Goal: Task Accomplishment & Management: Manage account settings

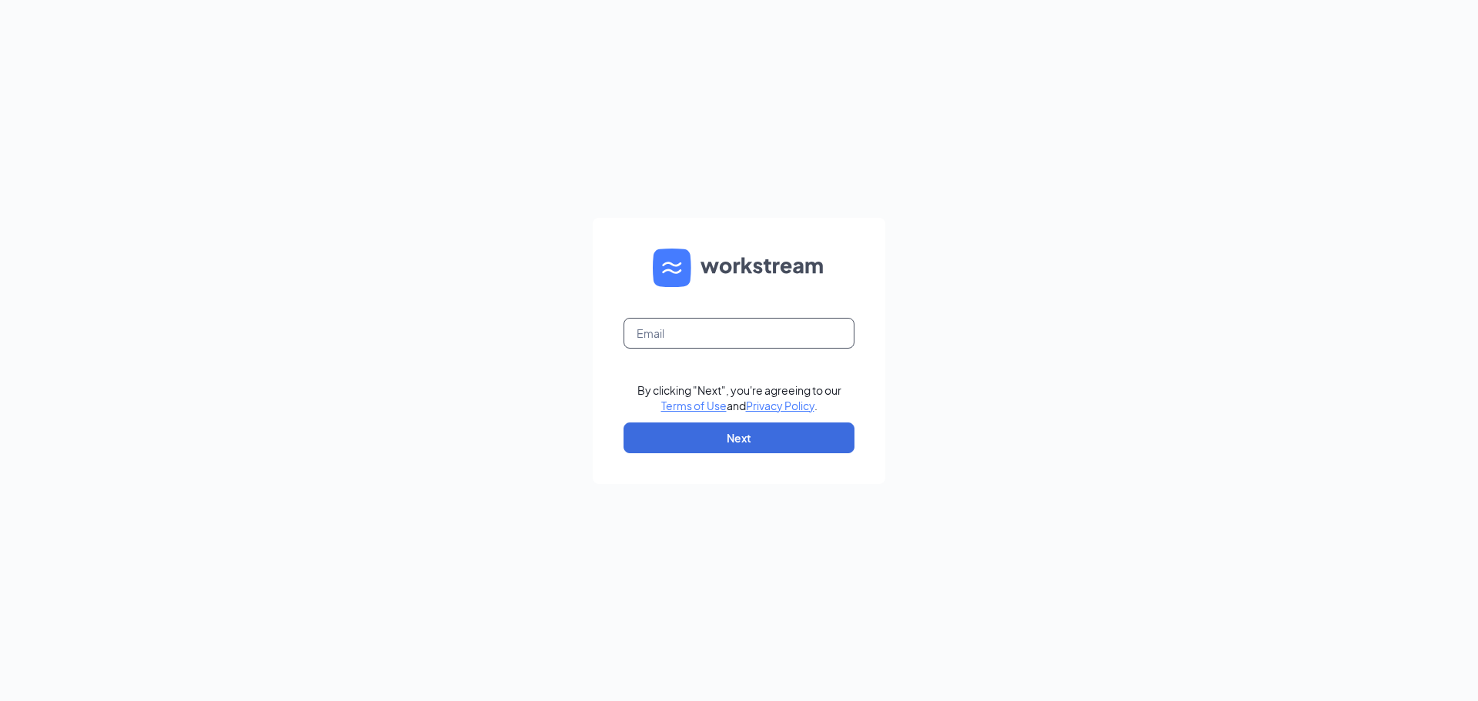
click at [694, 340] on input "text" at bounding box center [739, 333] width 231 height 31
type input "bgordondd@gmail.com"
click at [711, 447] on button "Next" at bounding box center [739, 438] width 231 height 31
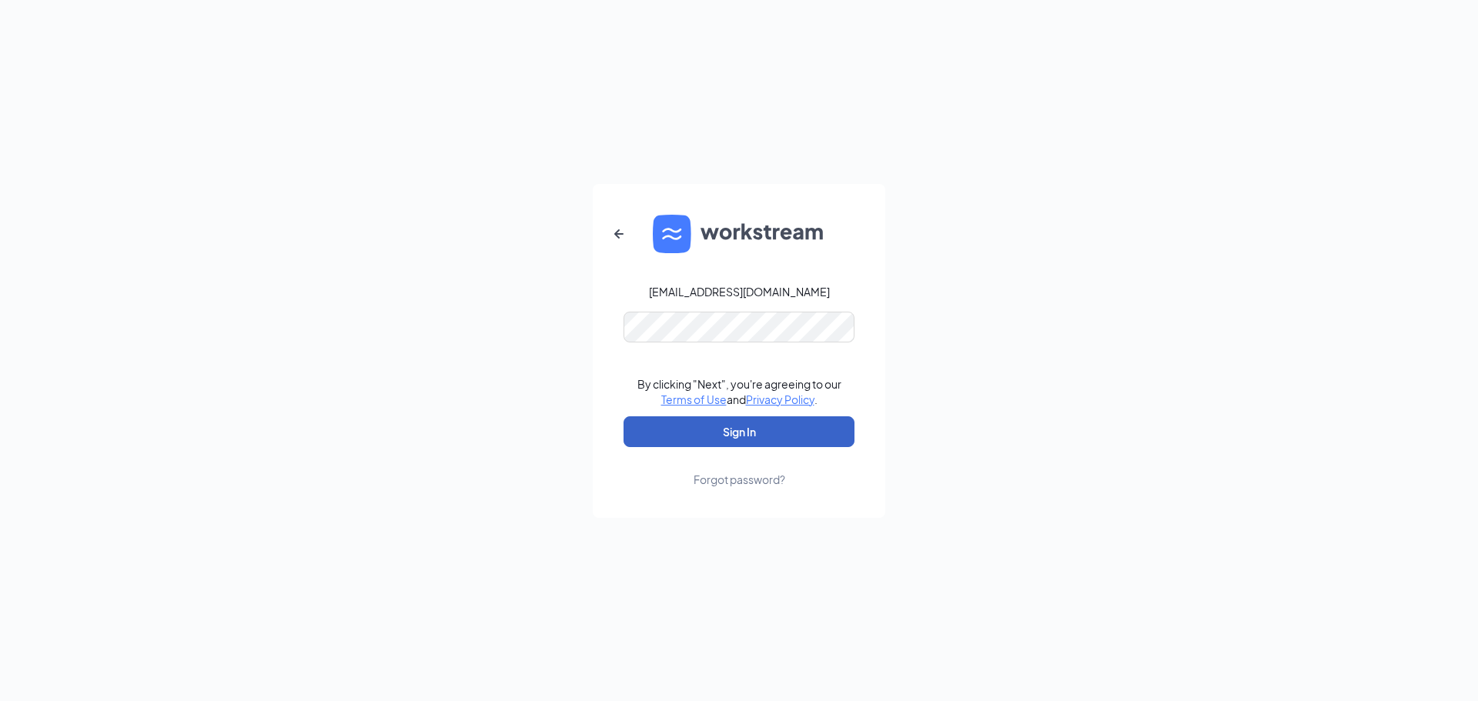
click at [747, 423] on button "Sign In" at bounding box center [739, 432] width 231 height 31
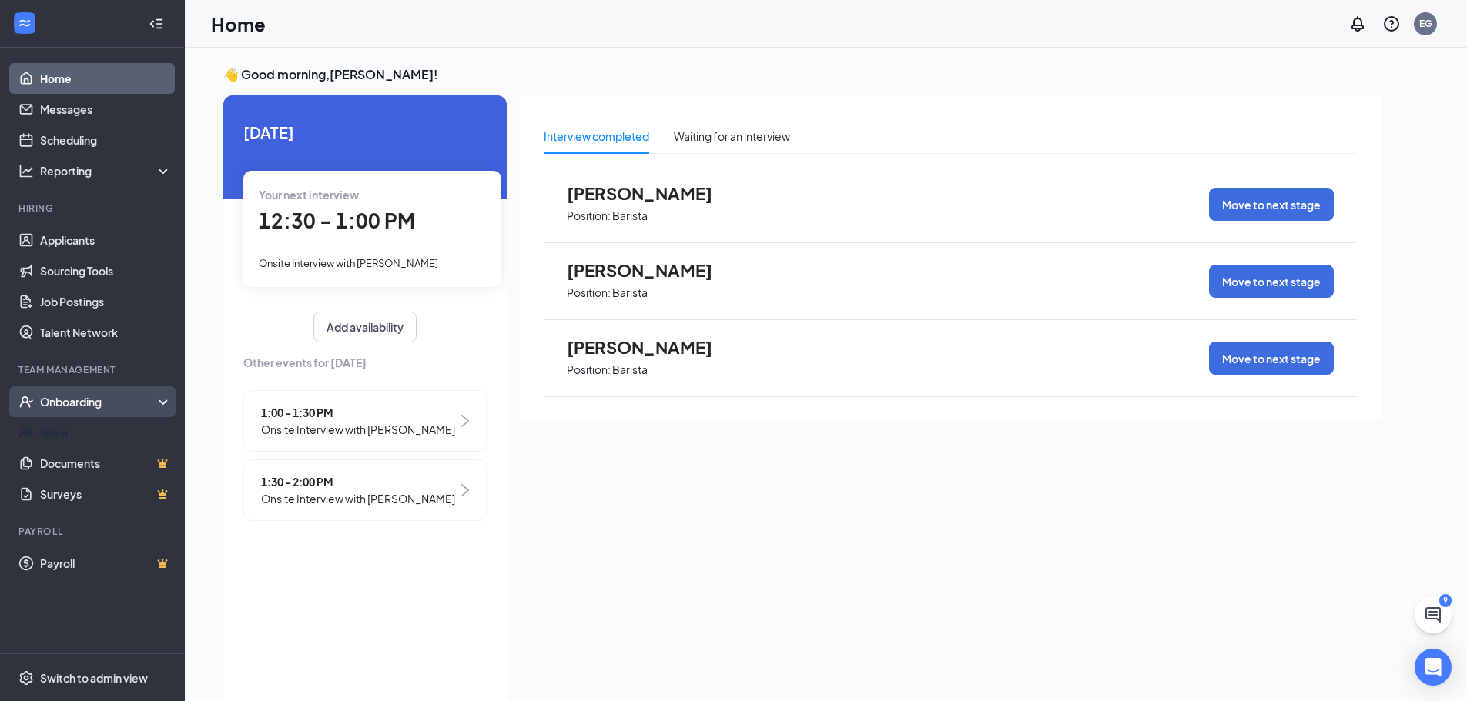
click at [88, 414] on div "Onboarding" at bounding box center [92, 402] width 185 height 31
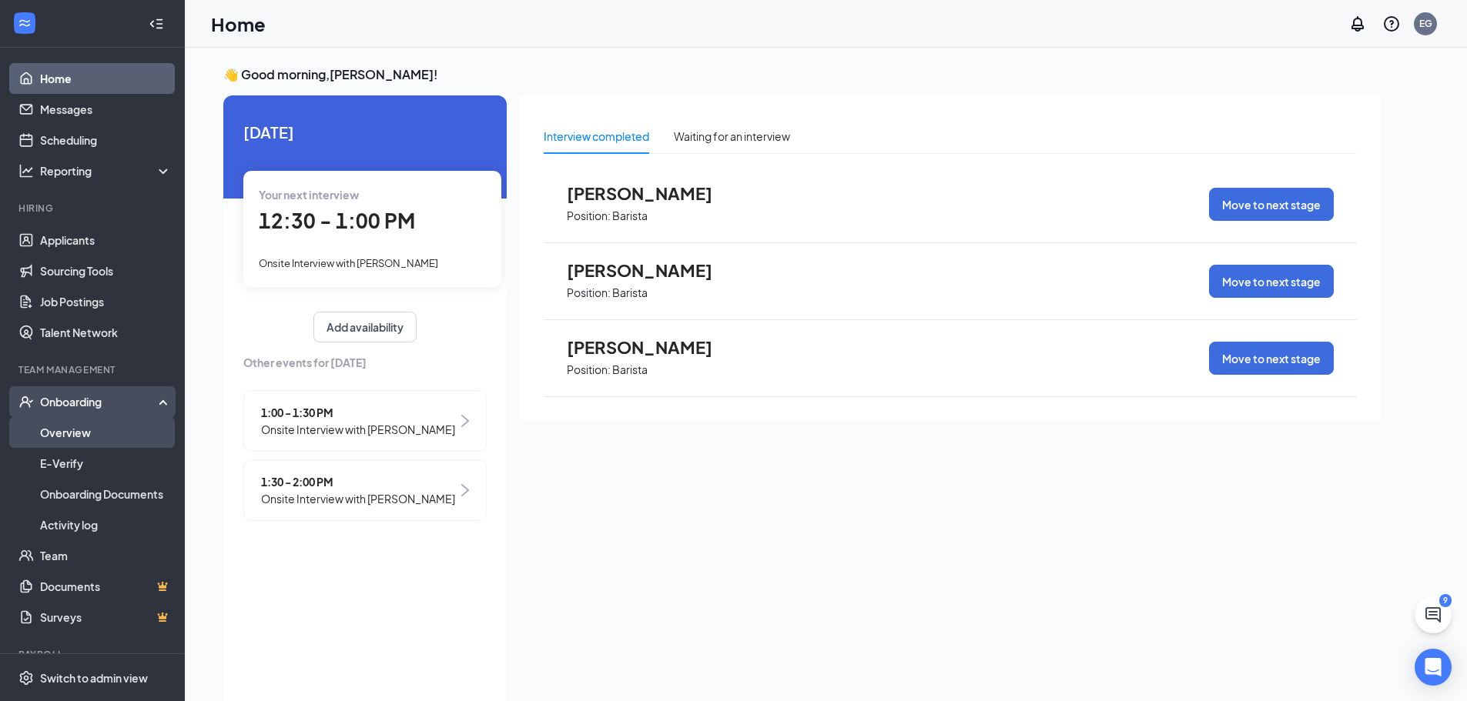
click at [74, 443] on link "Overview" at bounding box center [106, 432] width 132 height 31
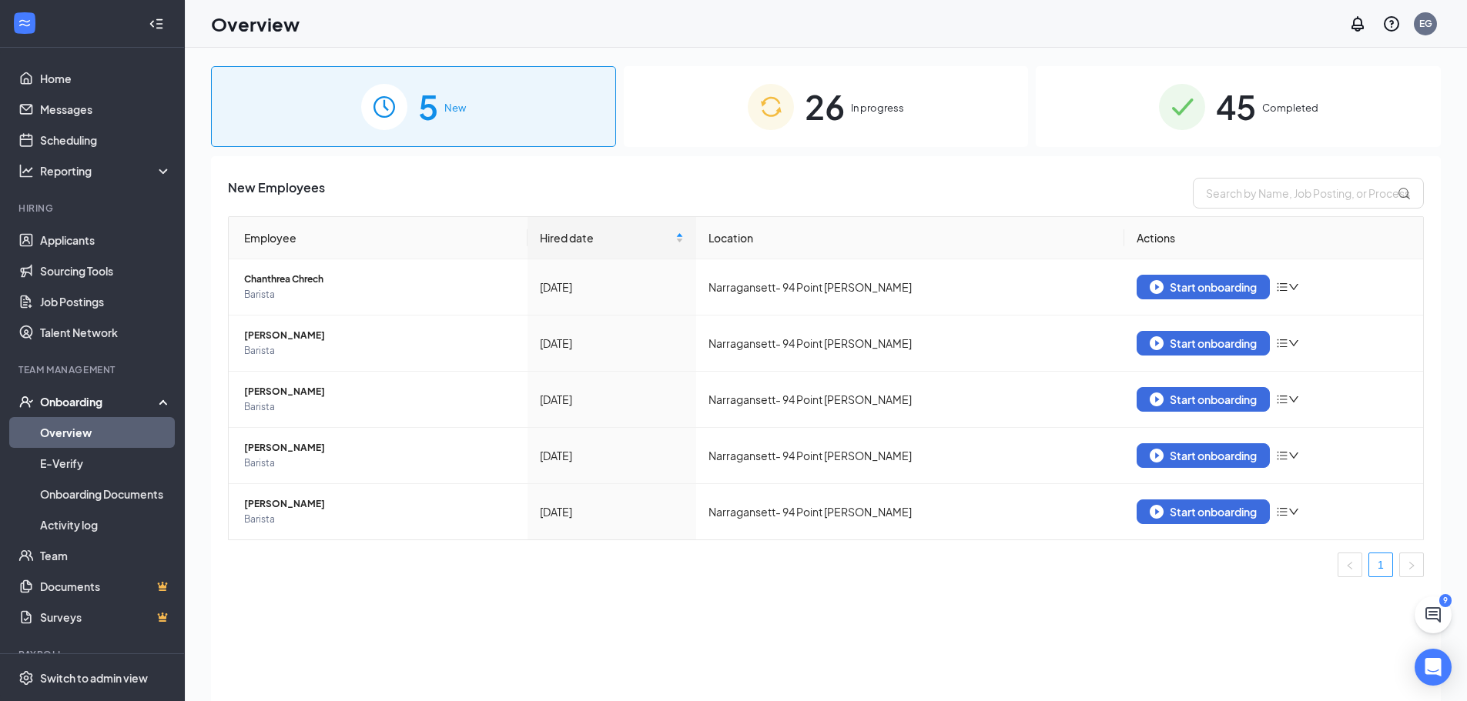
click at [877, 84] on div "26 In progress" at bounding box center [826, 106] width 405 height 81
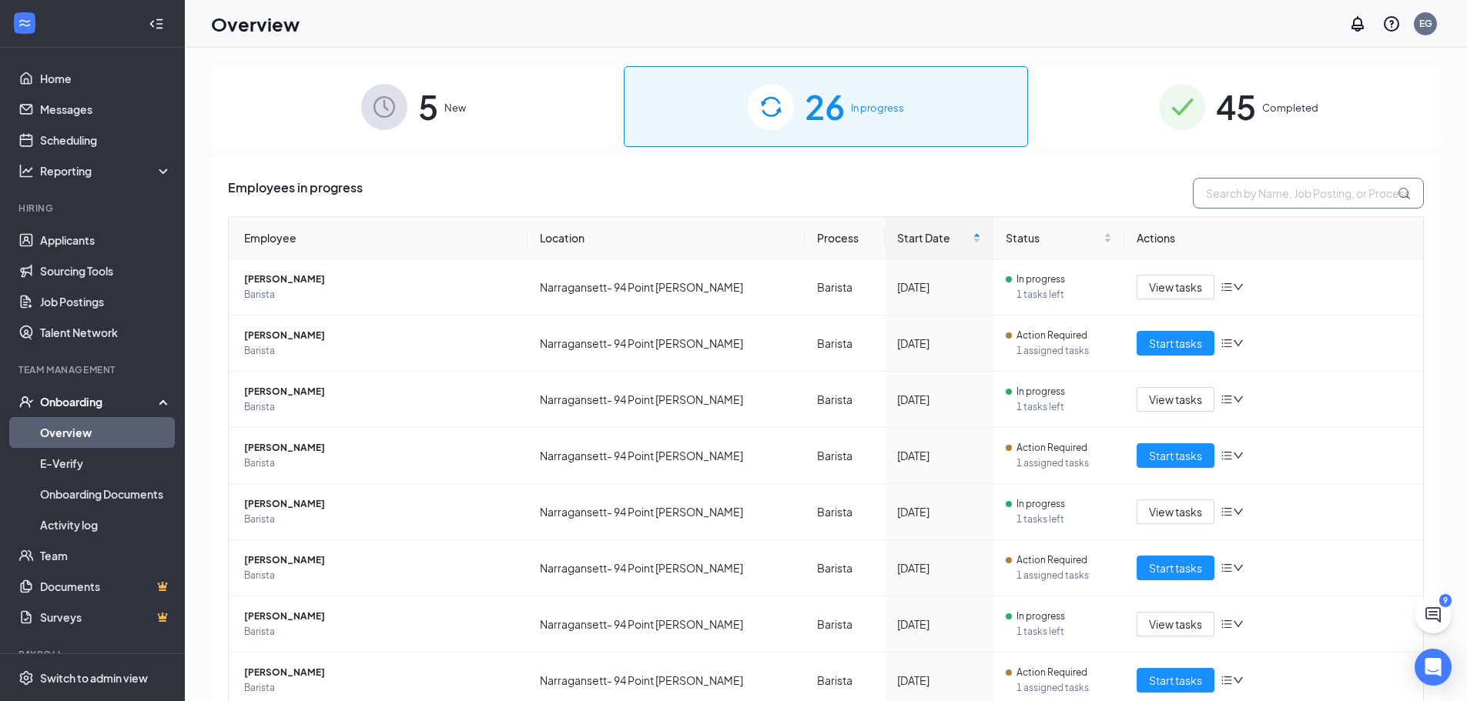
click at [1222, 187] on input "text" at bounding box center [1308, 193] width 231 height 31
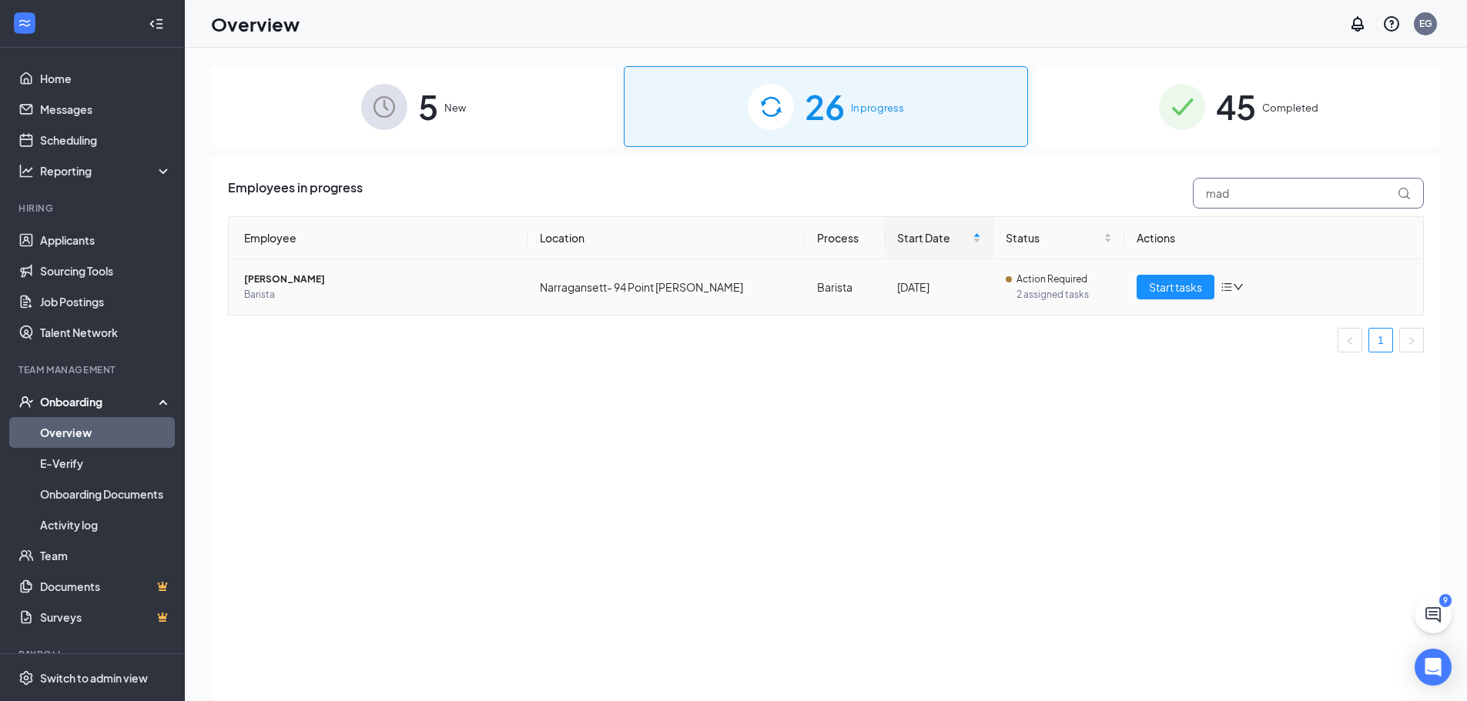
type input "mad"
click at [711, 305] on td "Narragansett- 94 Point [PERSON_NAME]" at bounding box center [665, 286] width 277 height 55
click at [576, 296] on td "Narragansett- 94 Point [PERSON_NAME]" at bounding box center [665, 286] width 277 height 55
click at [259, 285] on span "[PERSON_NAME]" at bounding box center [379, 279] width 271 height 15
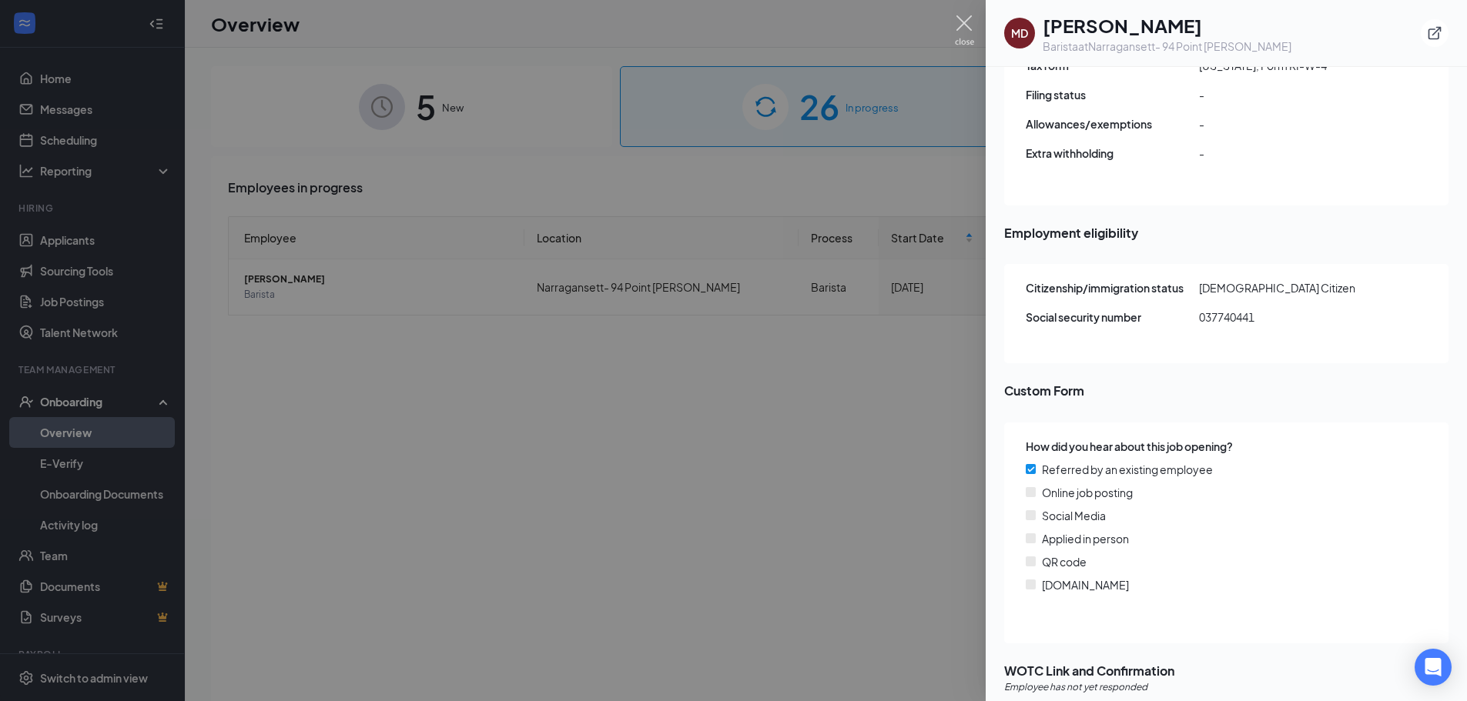
click at [968, 32] on img at bounding box center [964, 30] width 19 height 30
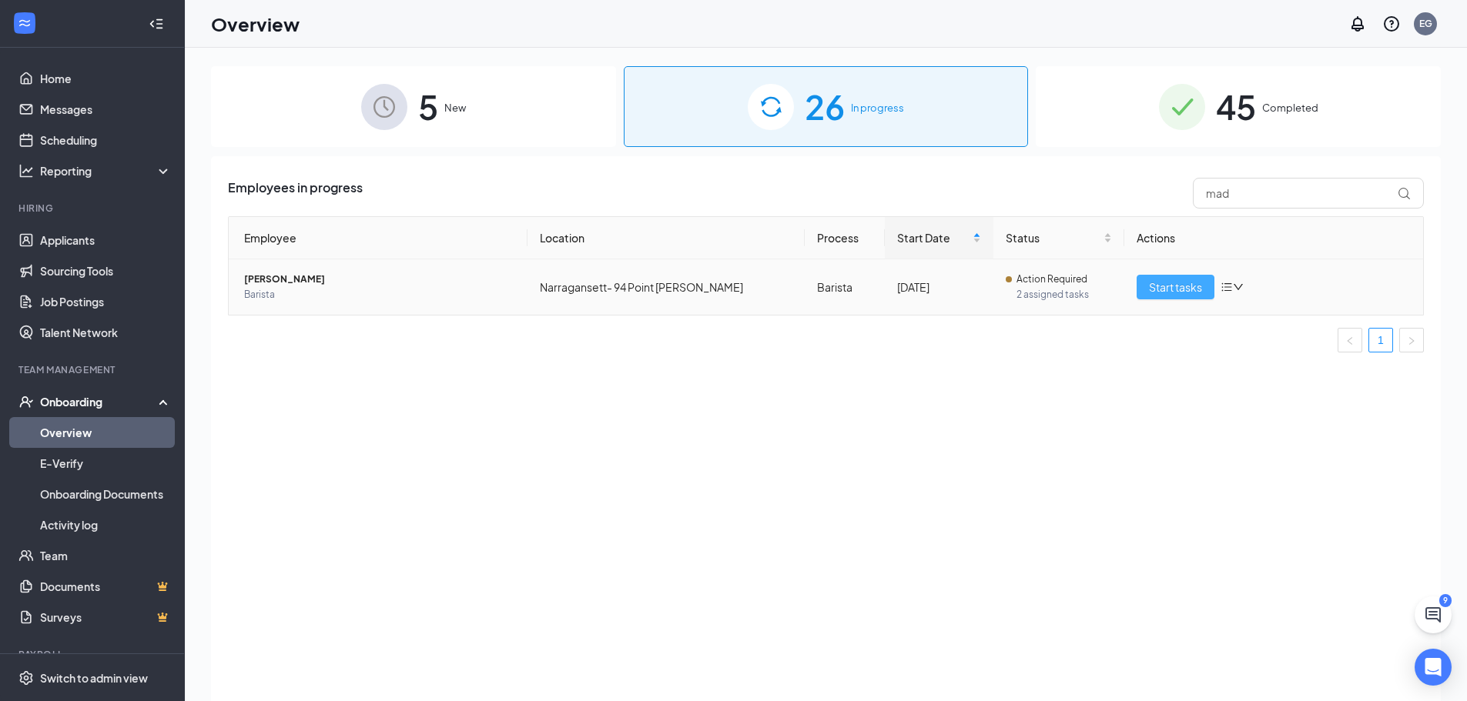
click at [1169, 293] on span "Start tasks" at bounding box center [1175, 287] width 53 height 17
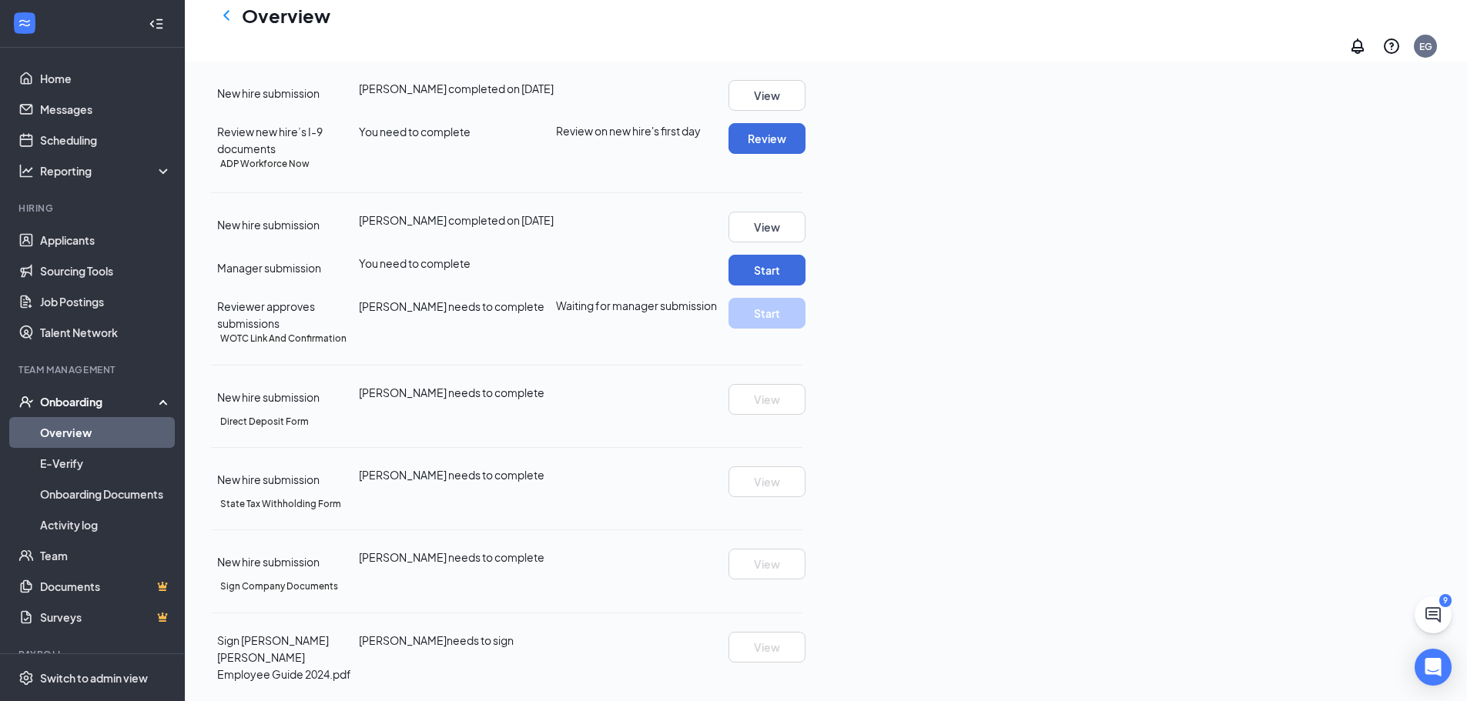
scroll to position [693, 0]
click at [346, 332] on h5 "WOTC Link And Confirmation" at bounding box center [283, 339] width 126 height 14
click at [544, 386] on span "[PERSON_NAME] needs to complete" at bounding box center [452, 393] width 186 height 14
drag, startPoint x: 750, startPoint y: 417, endPoint x: 482, endPoint y: 413, distance: 268.0
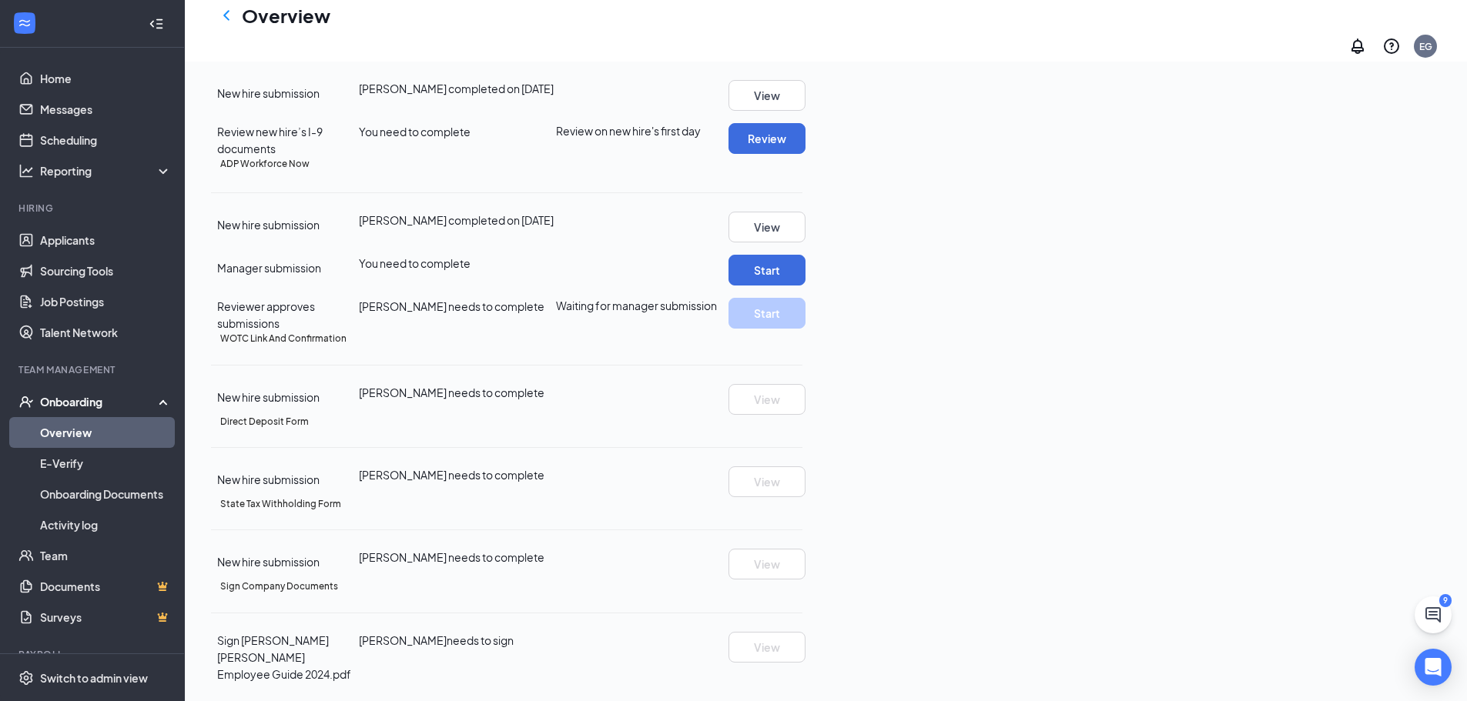
click at [482, 467] on div "New hire submission [PERSON_NAME] needs to complete View" at bounding box center [506, 482] width 591 height 31
click at [482, 415] on div "Direct Deposit Form New hire submission [PERSON_NAME] needs to complete View" at bounding box center [506, 456] width 591 height 82
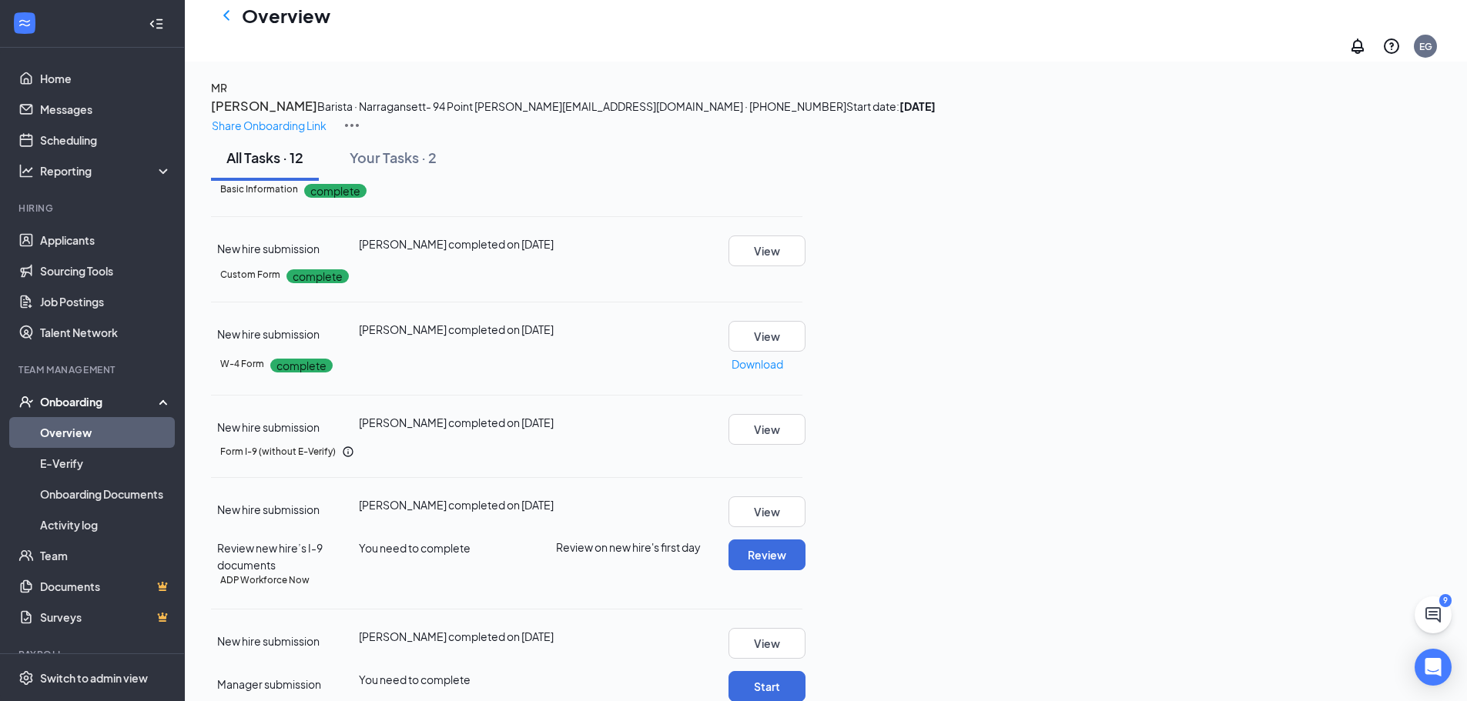
scroll to position [0, 0]
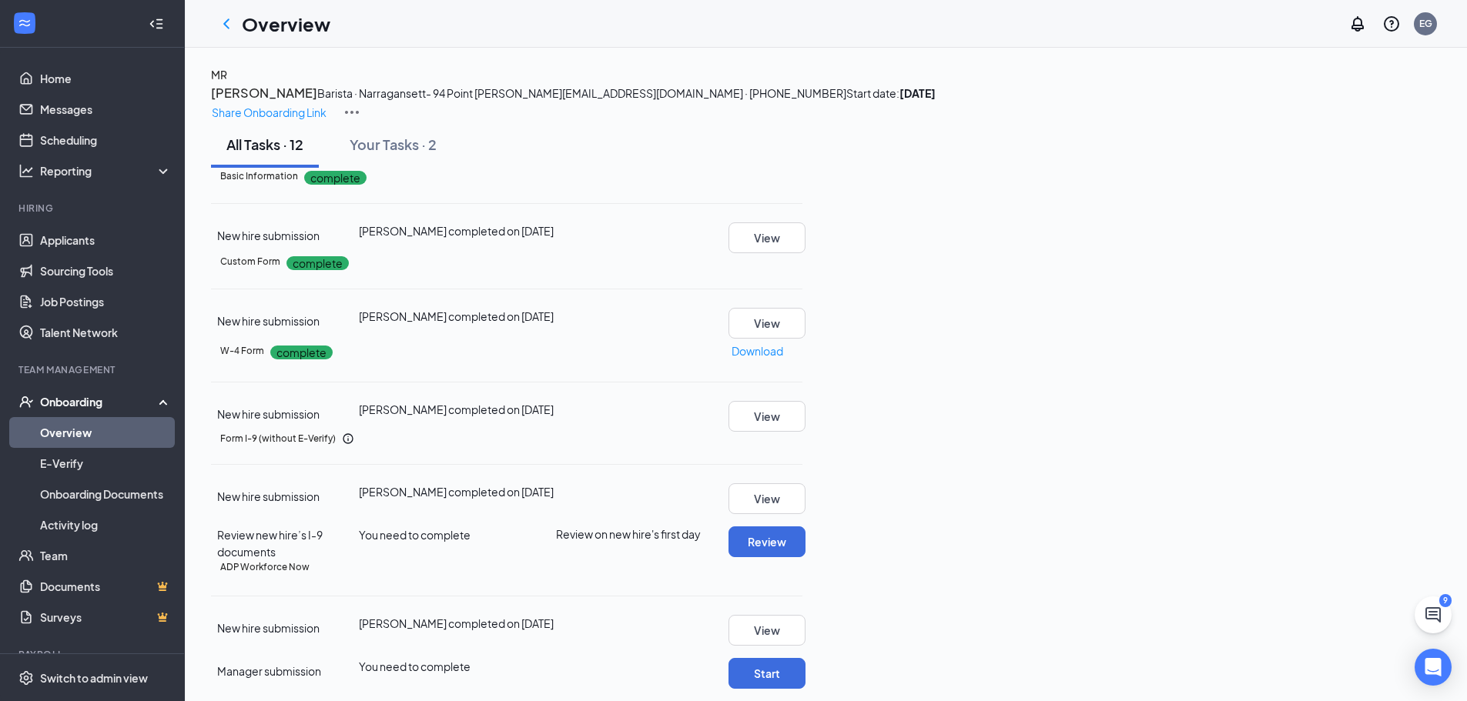
click at [233, 22] on icon "ChevronLeft" at bounding box center [226, 24] width 18 height 18
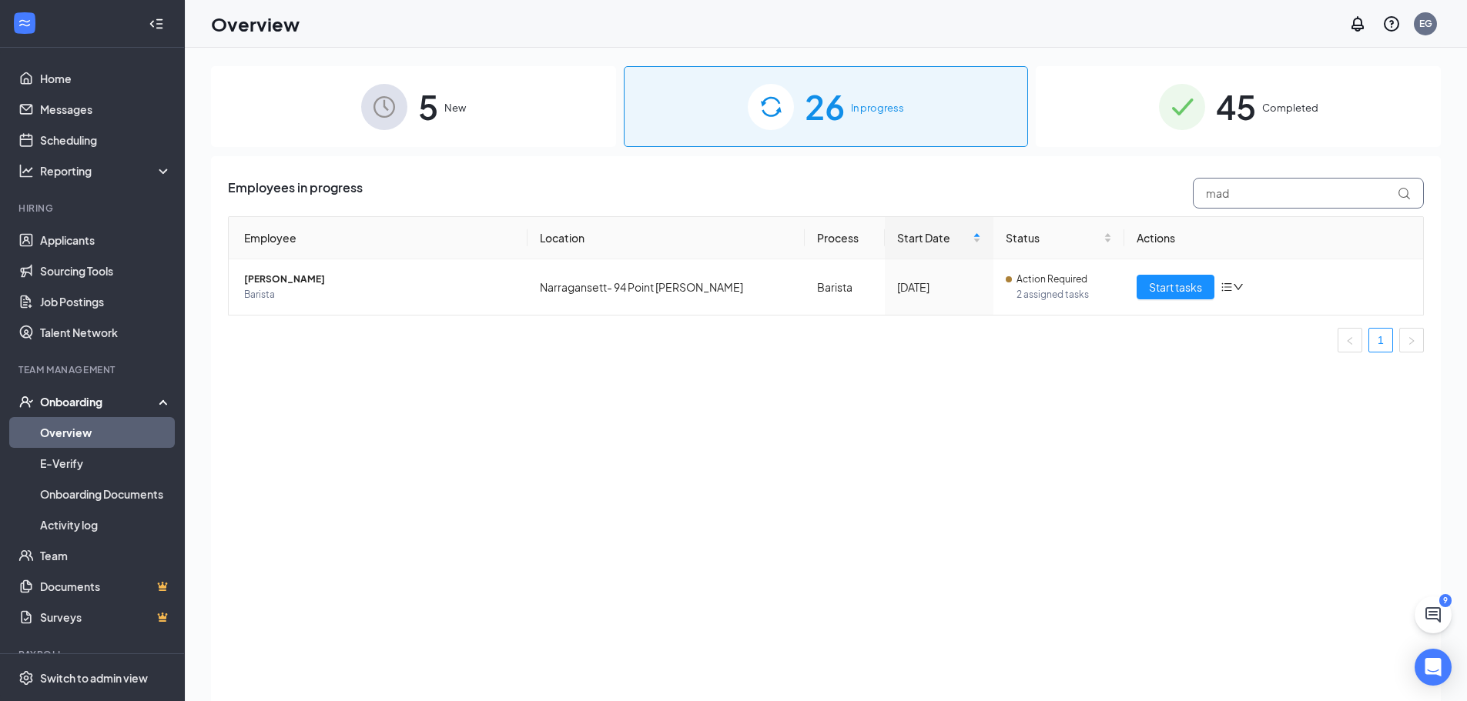
drag, startPoint x: 1301, startPoint y: 193, endPoint x: 803, endPoint y: 191, distance: 498.1
click at [806, 192] on div "Employees in progress mad" at bounding box center [826, 193] width 1196 height 31
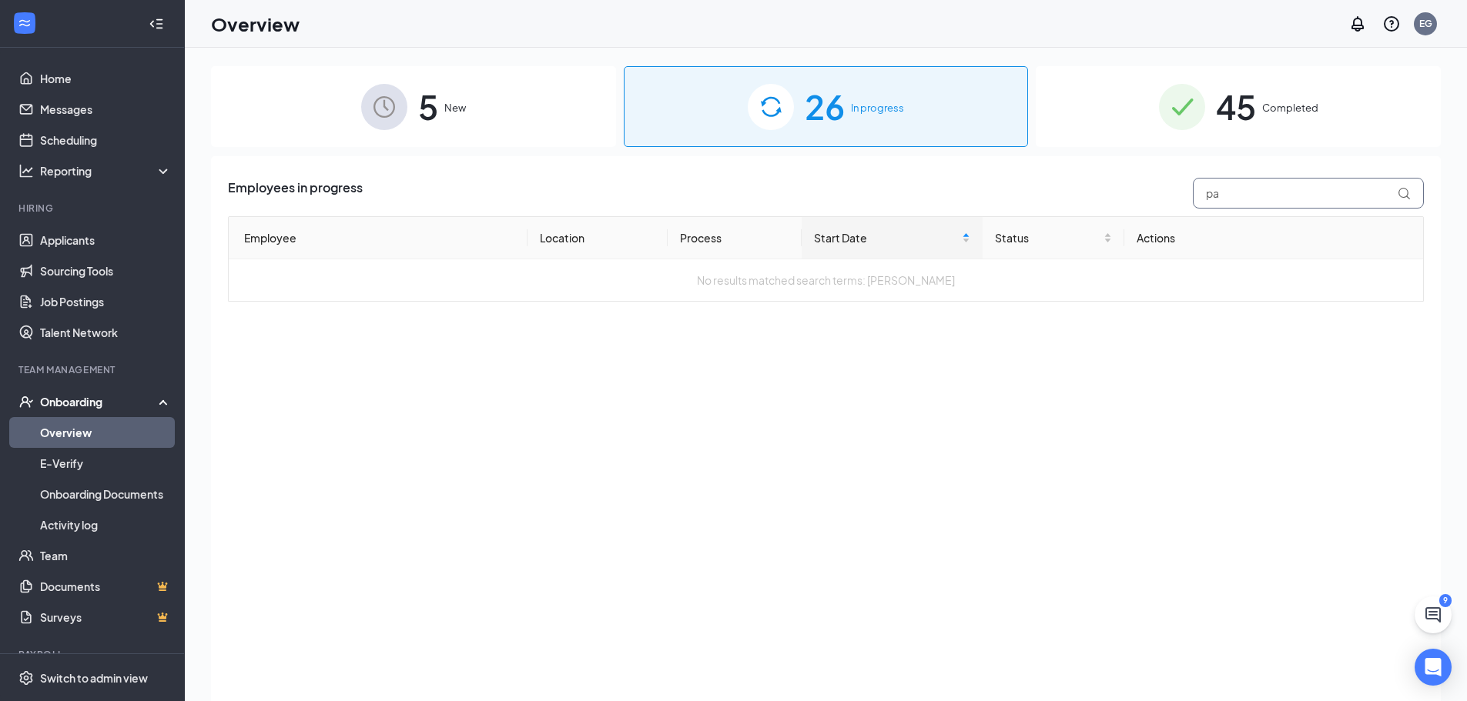
type input "p"
type input "g"
type input "pa"
click at [1242, 115] on span "45" at bounding box center [1236, 106] width 40 height 53
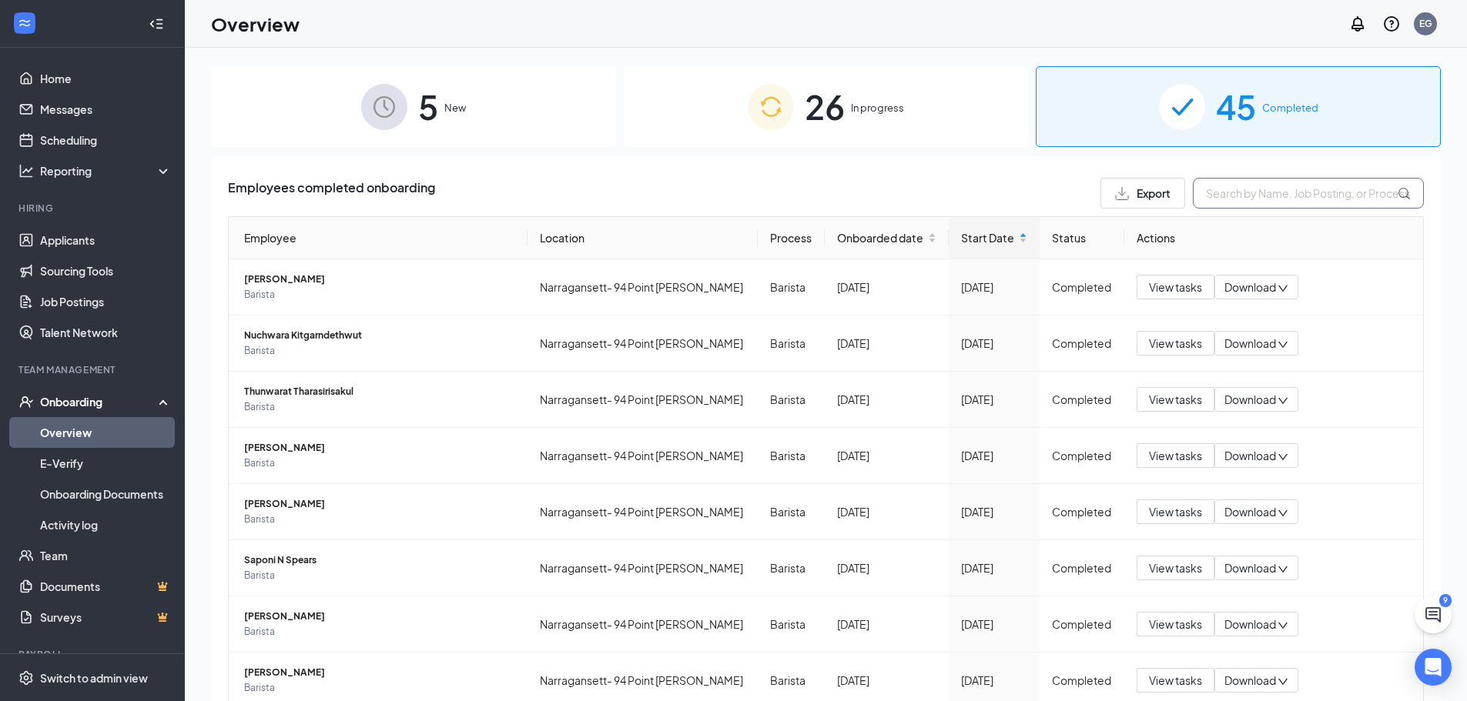
click at [1252, 197] on input "text" at bounding box center [1308, 193] width 231 height 31
drag, startPoint x: 436, startPoint y: 436, endPoint x: 415, endPoint y: 496, distance: 63.6
click at [421, 465] on td "[PERSON_NAME] Barista" at bounding box center [378, 456] width 299 height 56
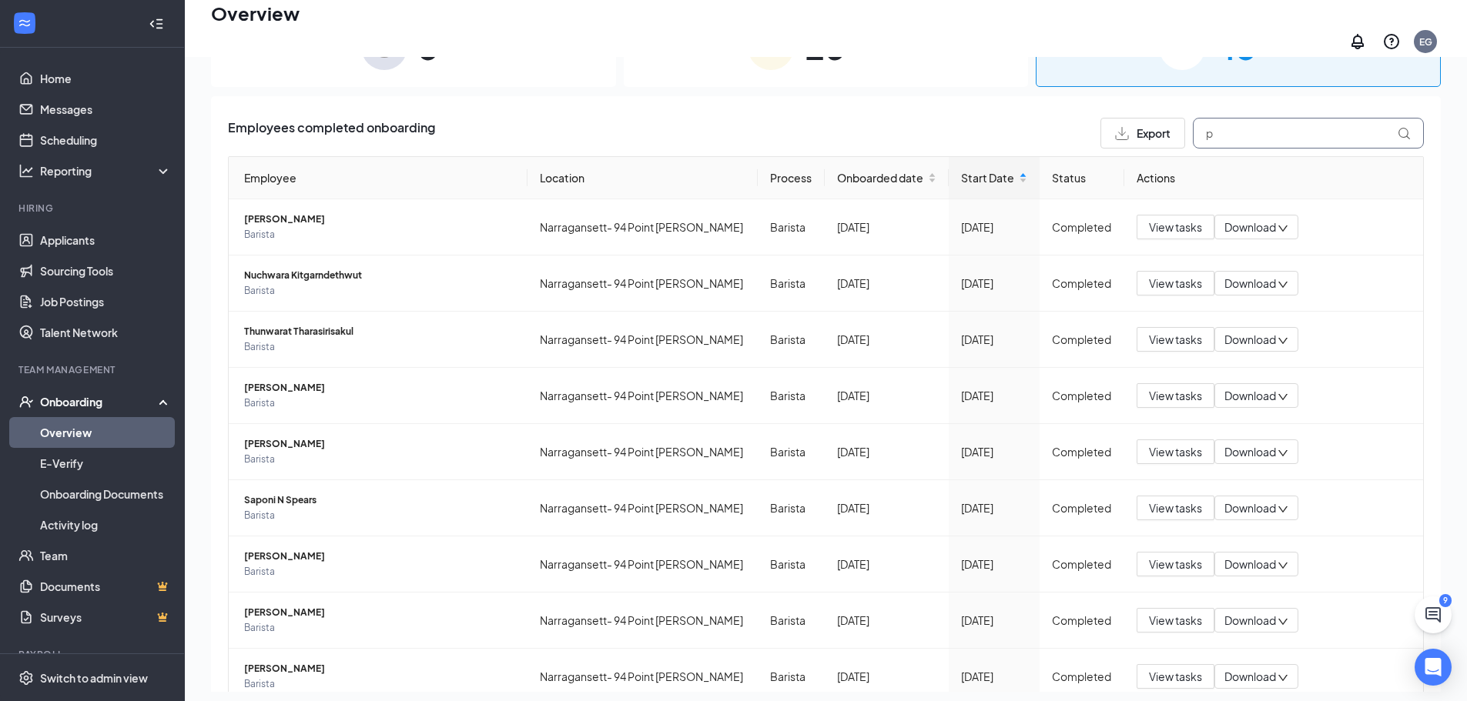
drag, startPoint x: 1247, startPoint y: 113, endPoint x: 1001, endPoint y: 115, distance: 246.4
click at [1006, 118] on div "Employees completed onboarding Export p" at bounding box center [826, 133] width 1196 height 31
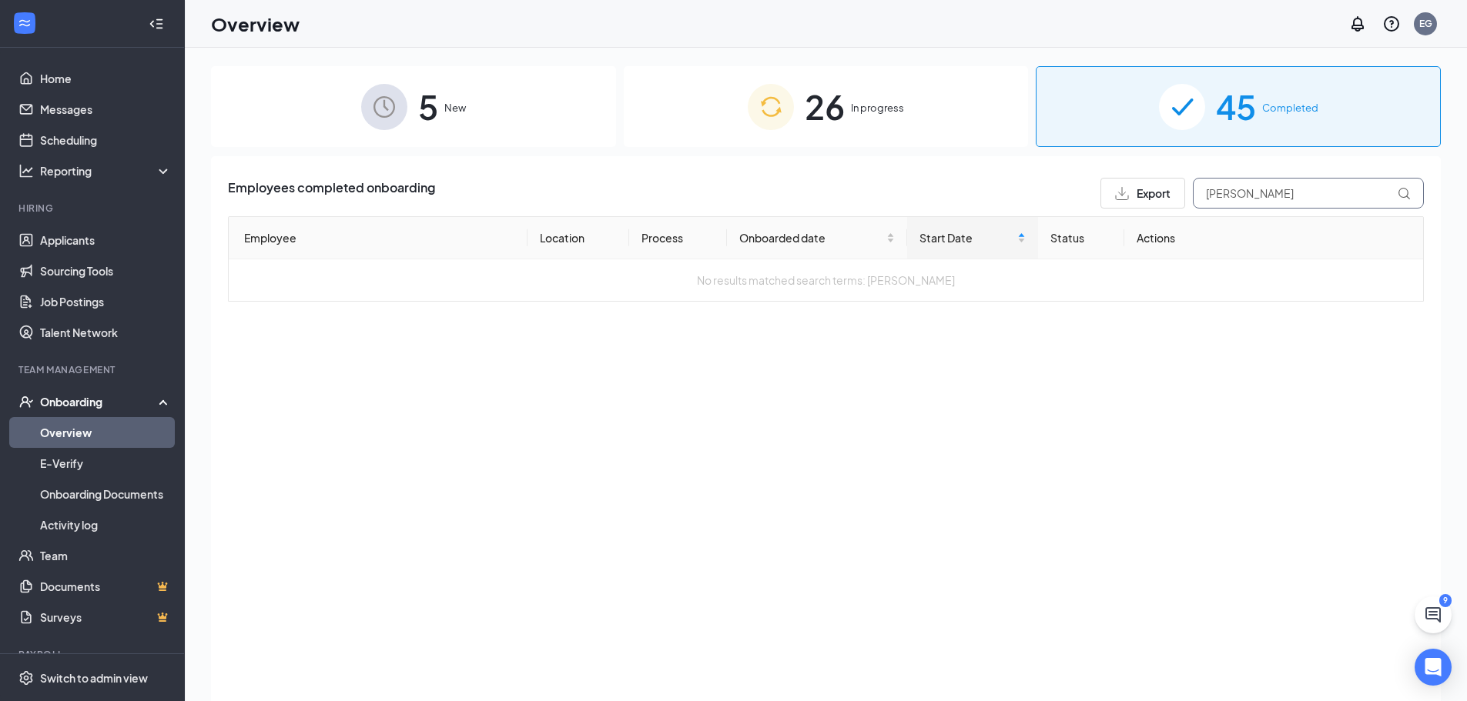
type input "[PERSON_NAME]"
click at [868, 113] on span "In progress" at bounding box center [877, 107] width 53 height 15
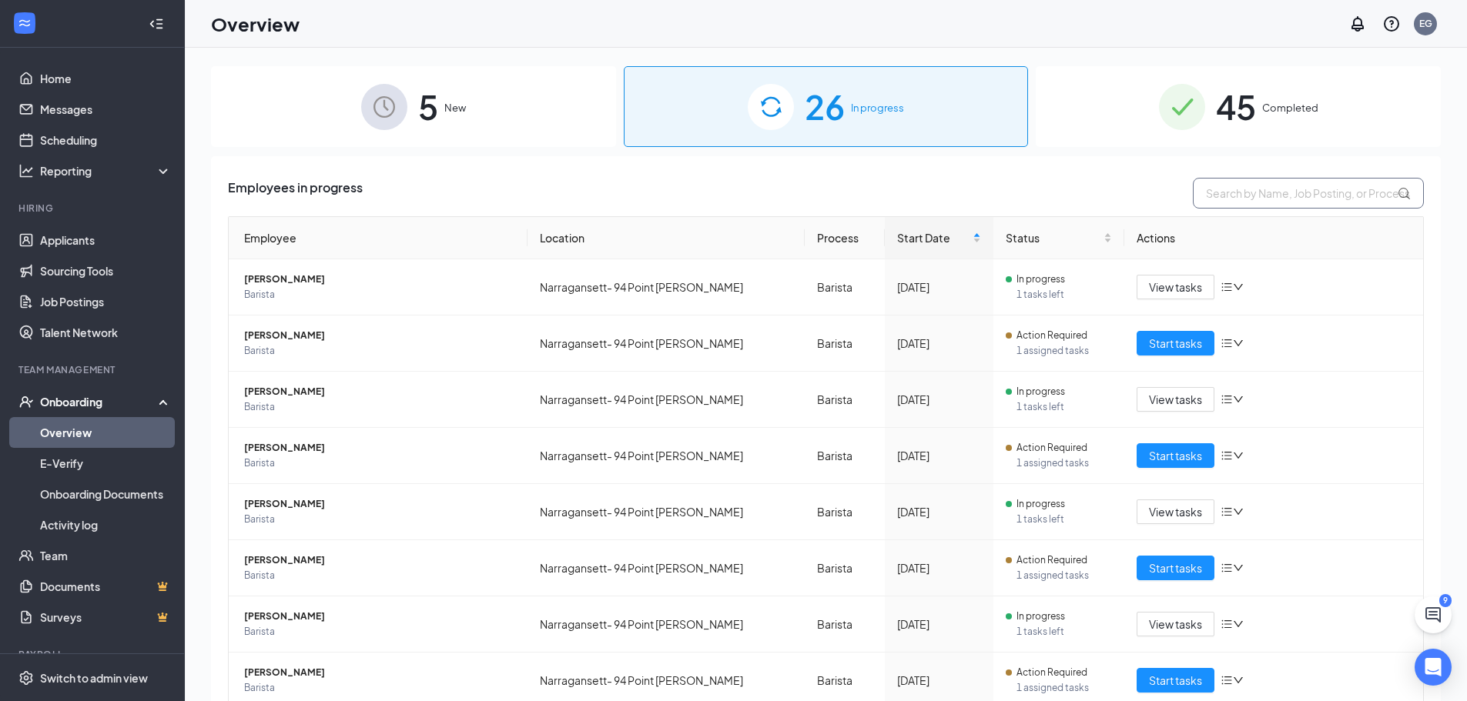
click at [1267, 198] on input "text" at bounding box center [1308, 193] width 231 height 31
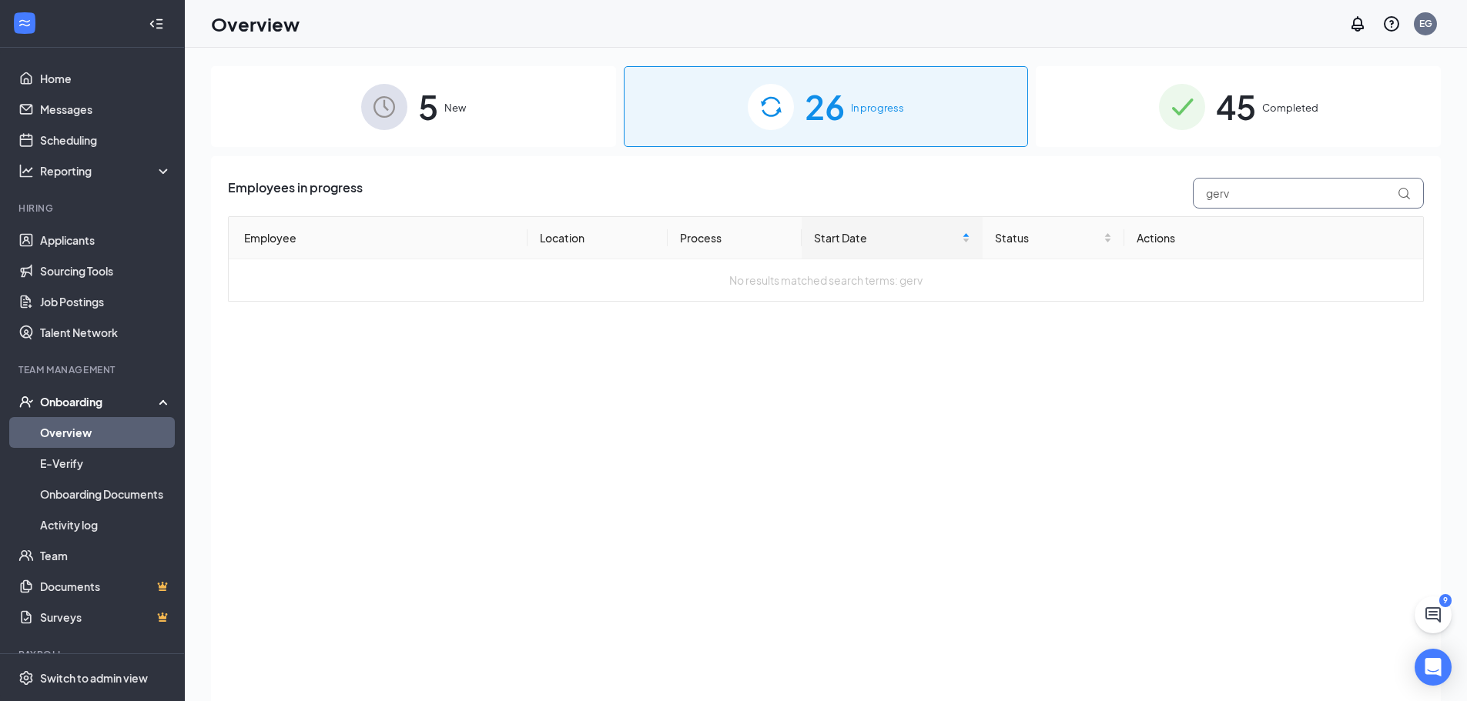
type input "gerv"
